Goal: Task Accomplishment & Management: Complete application form

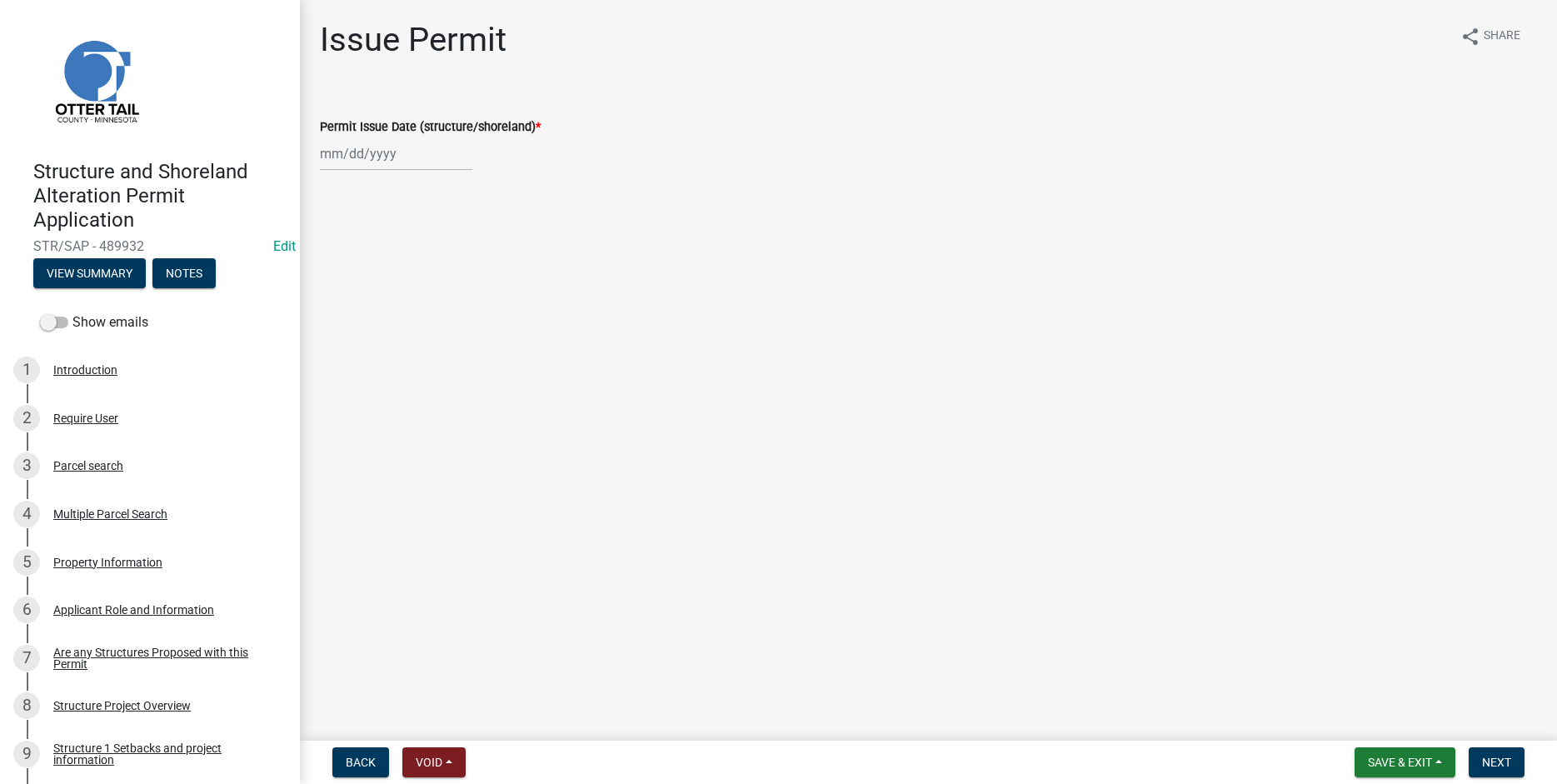
click at [347, 151] on input "Permit Issue Date (structure/shoreland) *" at bounding box center [396, 153] width 152 height 34
select select "10"
select select "2025"
click at [418, 278] on div "9" at bounding box center [416, 268] width 27 height 27
type input "[DATE]"
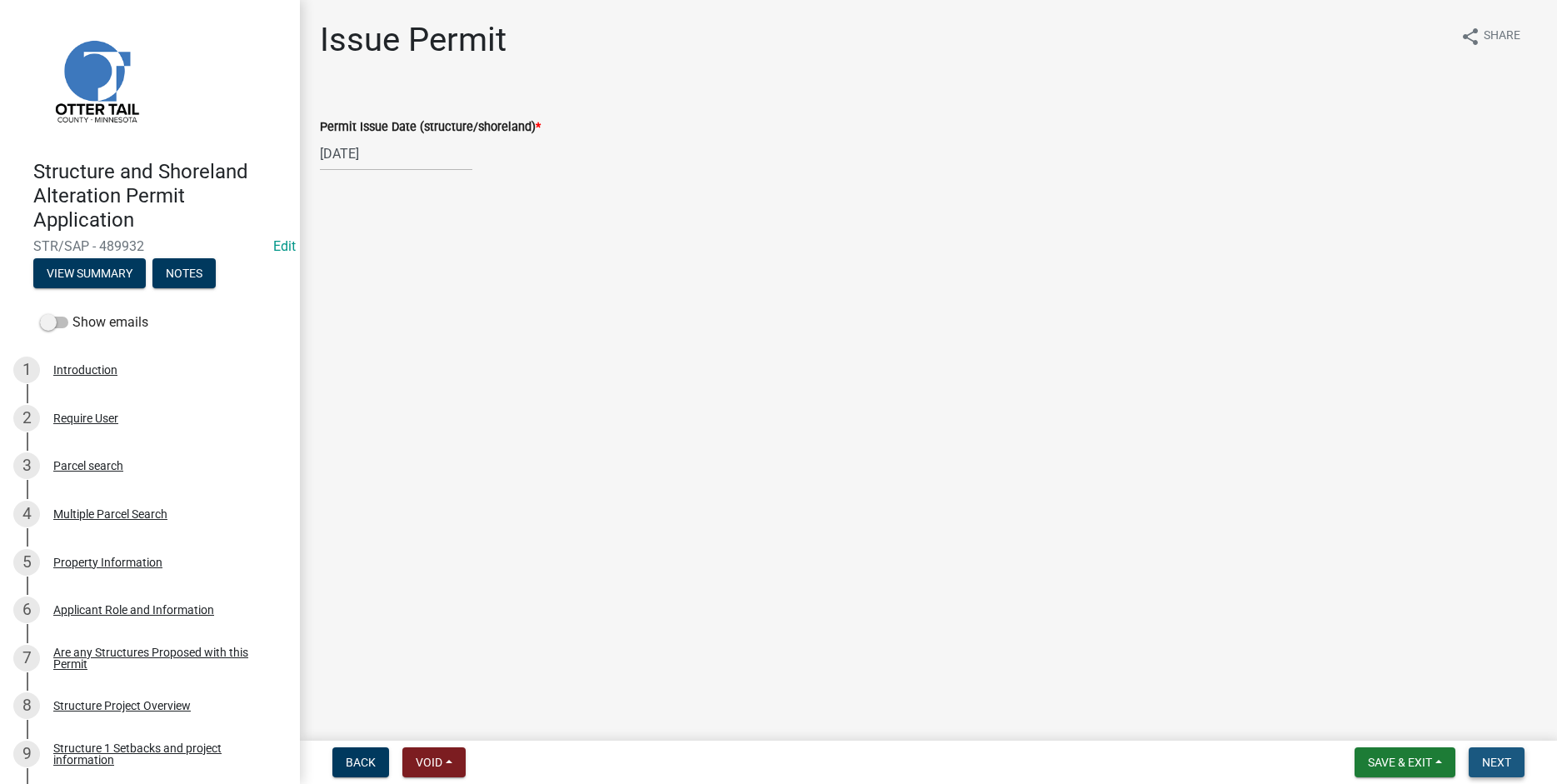
click at [1494, 759] on span "Next" at bounding box center [1497, 762] width 29 height 13
click at [1505, 770] on button "Next" at bounding box center [1497, 763] width 56 height 30
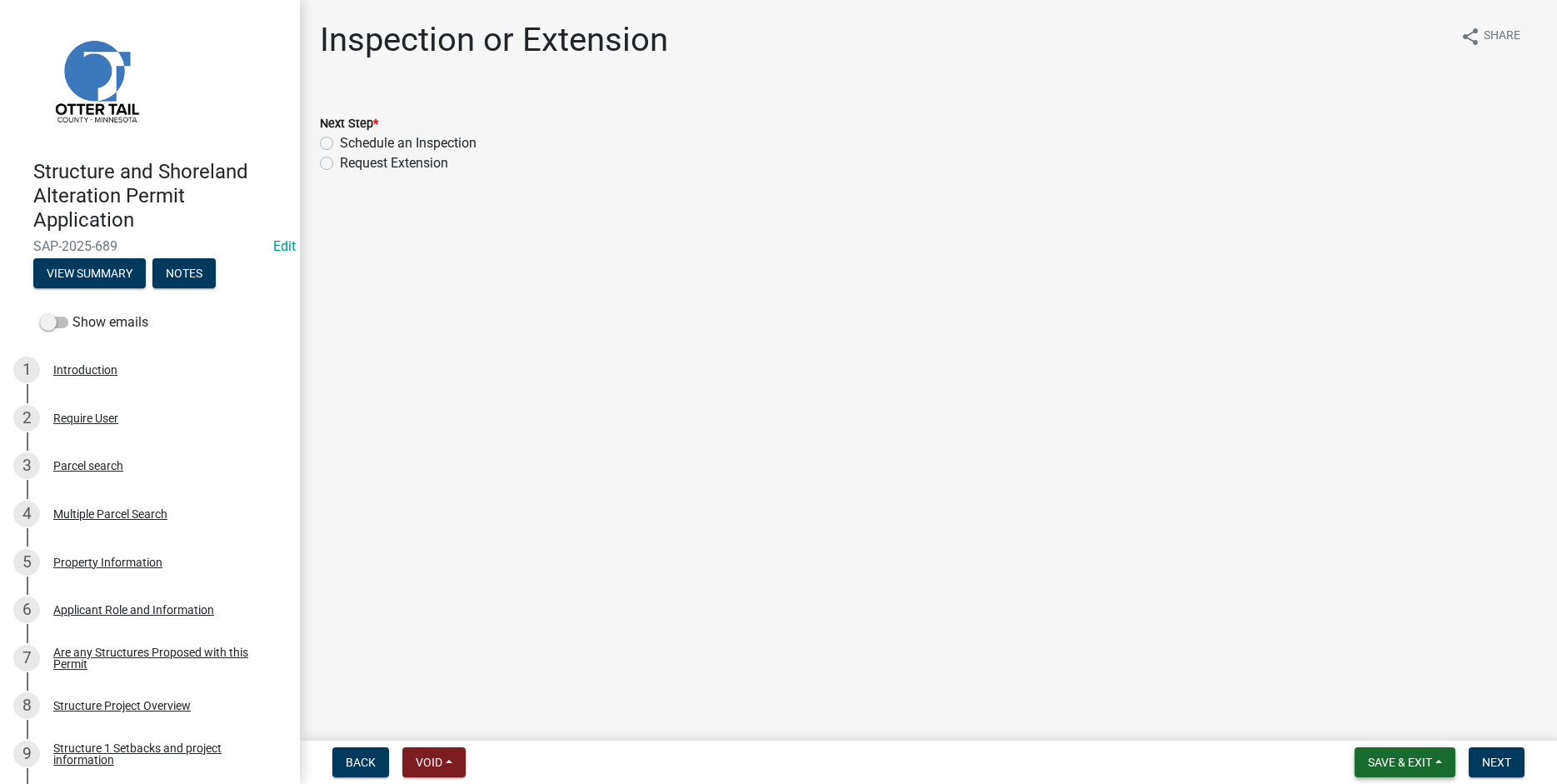
click at [1412, 764] on span "Save & Exit" at bounding box center [1400, 762] width 64 height 13
click at [1388, 726] on button "Save & Exit" at bounding box center [1389, 718] width 134 height 40
